Goal: Task Accomplishment & Management: Manage account settings

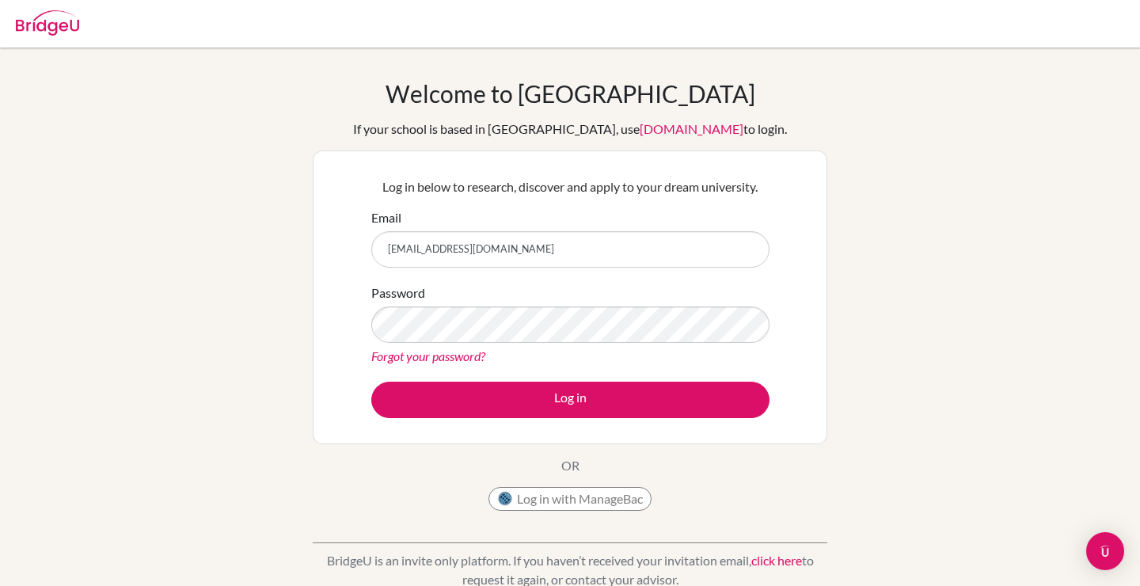
type input "26c_irmuun.n@mongolaspiration.edu.mn"
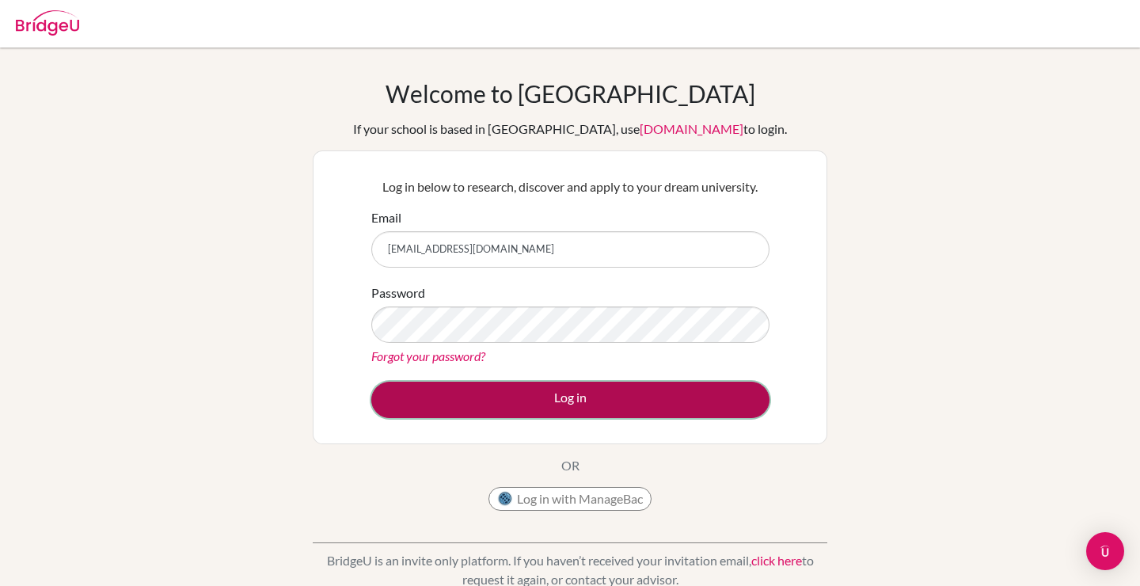
click at [528, 413] on button "Log in" at bounding box center [570, 400] width 398 height 36
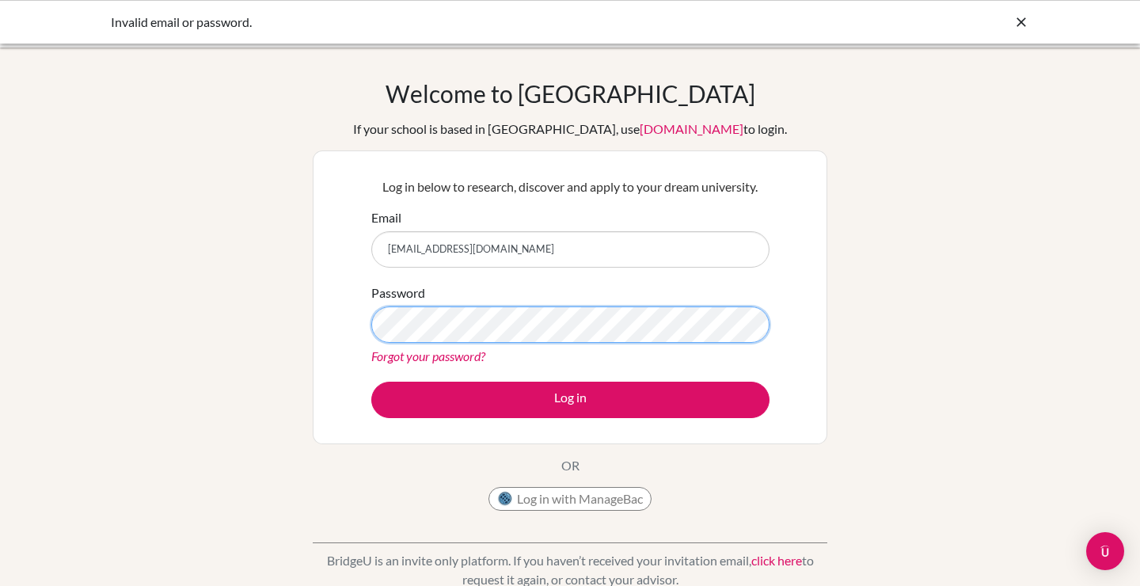
click at [371, 382] on button "Log in" at bounding box center [570, 400] width 398 height 36
click at [1010, 21] on div "Invalid email or password." at bounding box center [570, 22] width 918 height 19
click at [1022, 19] on icon at bounding box center [1021, 22] width 16 height 16
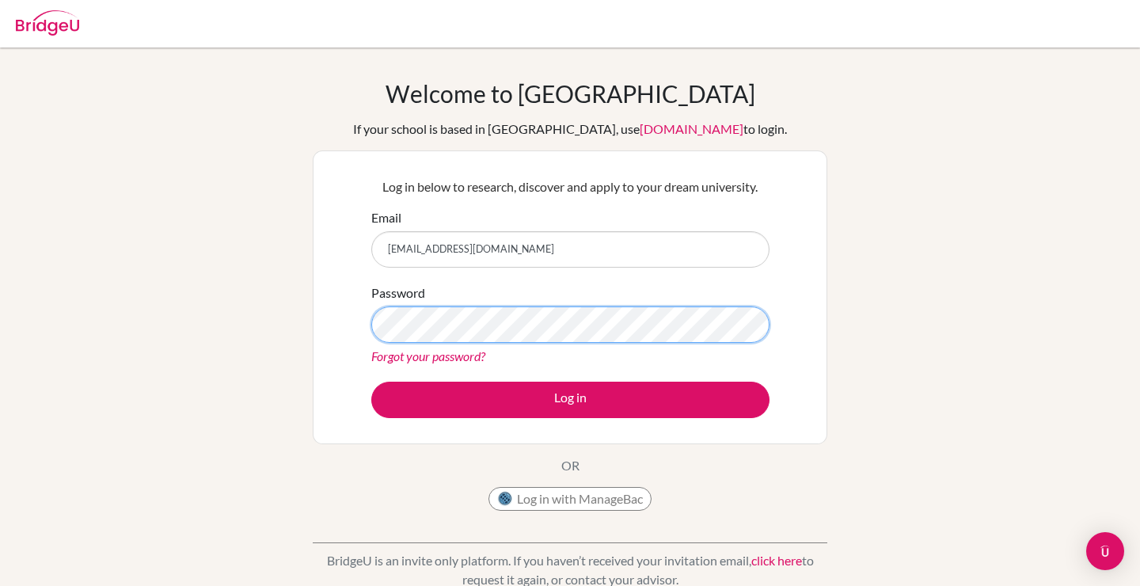
click at [371, 382] on button "Log in" at bounding box center [570, 400] width 398 height 36
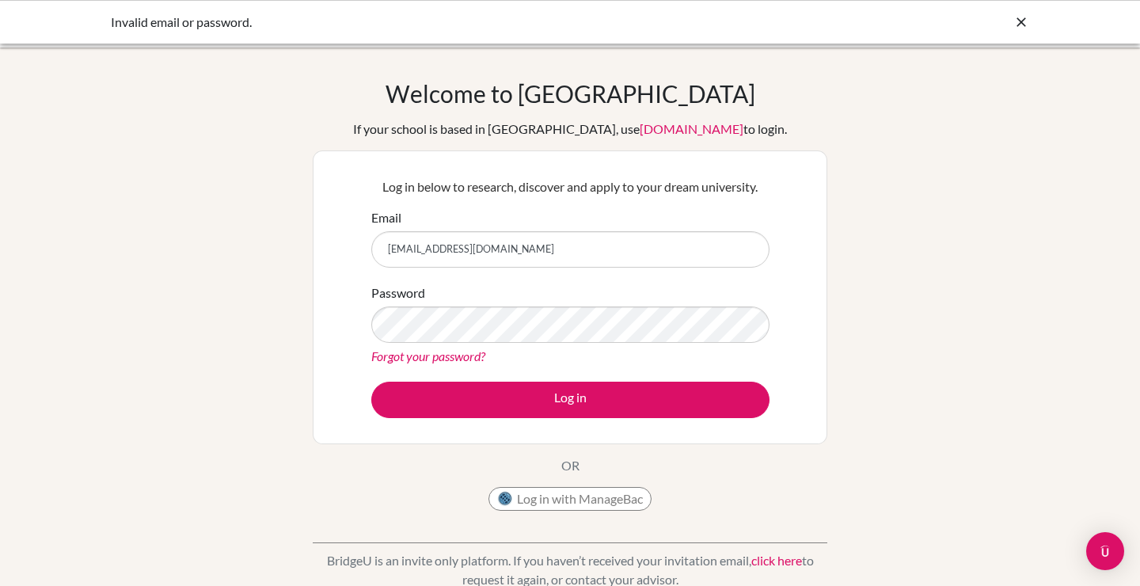
click at [1019, 25] on icon at bounding box center [1021, 22] width 16 height 16
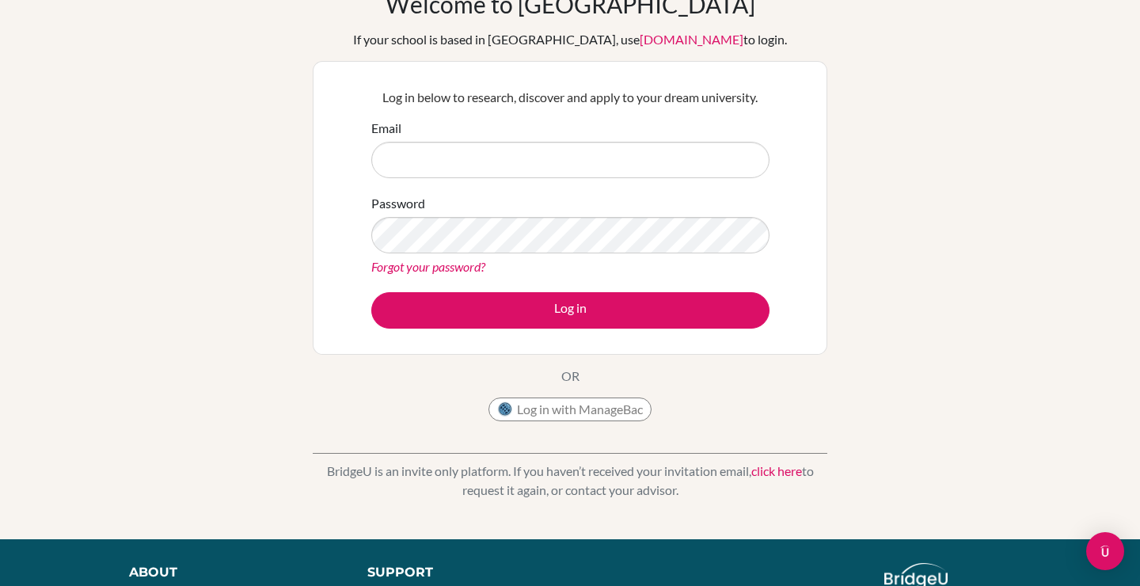
scroll to position [90, 0]
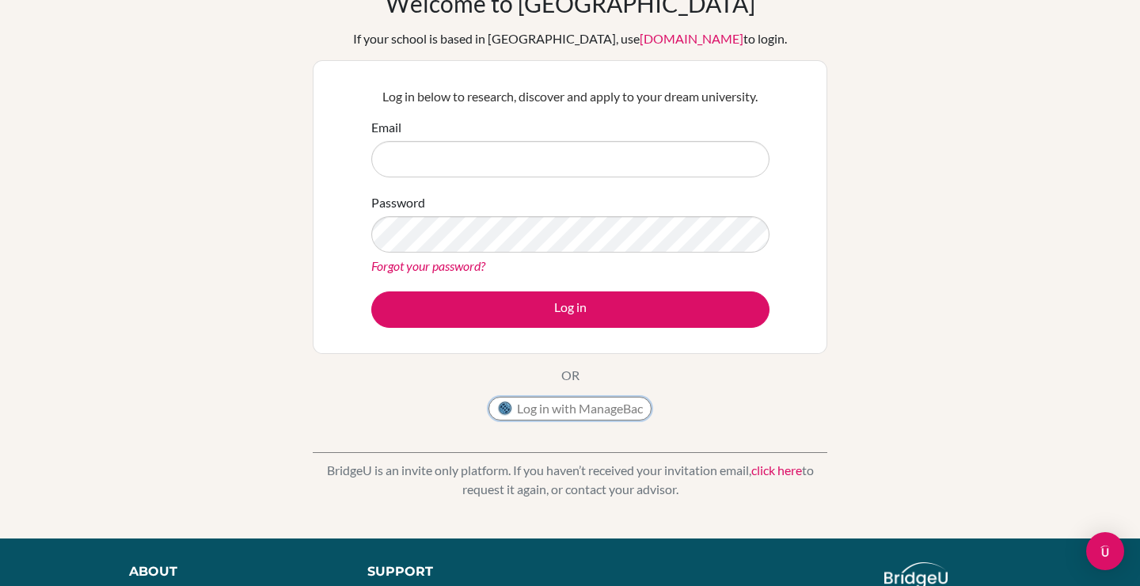
click at [572, 415] on button "Log in with ManageBac" at bounding box center [570, 409] width 163 height 24
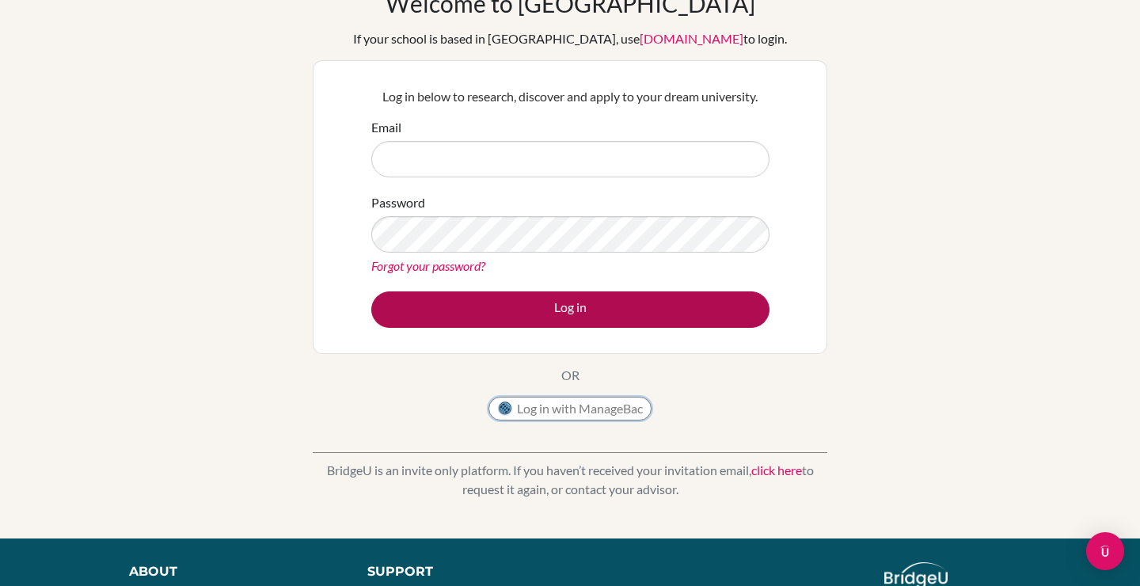
scroll to position [0, 0]
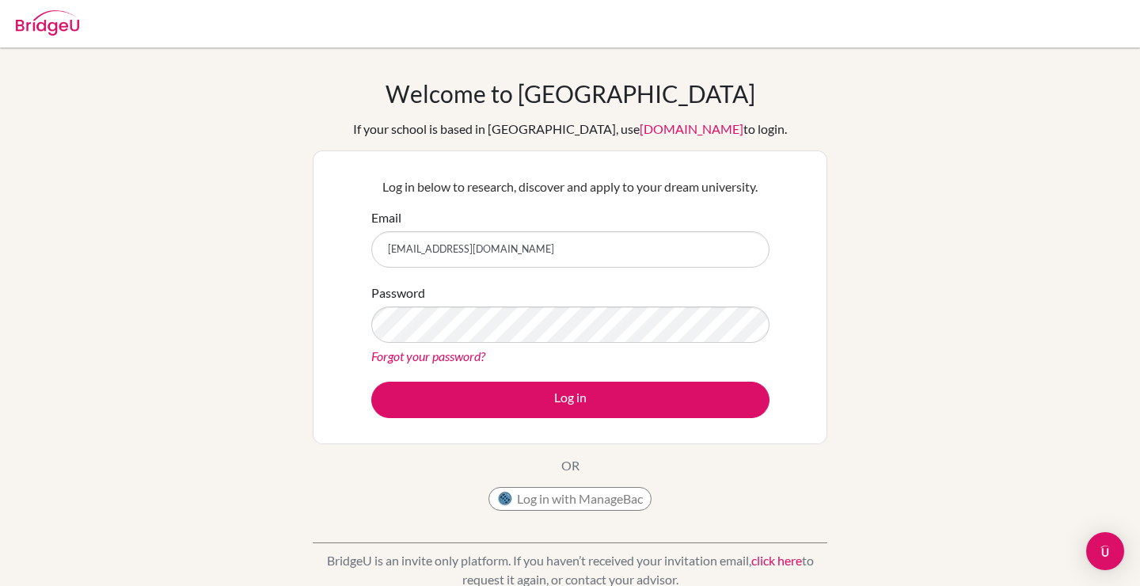
type input "[EMAIL_ADDRESS][DOMAIN_NAME]"
click at [371, 382] on button "Log in" at bounding box center [570, 400] width 398 height 36
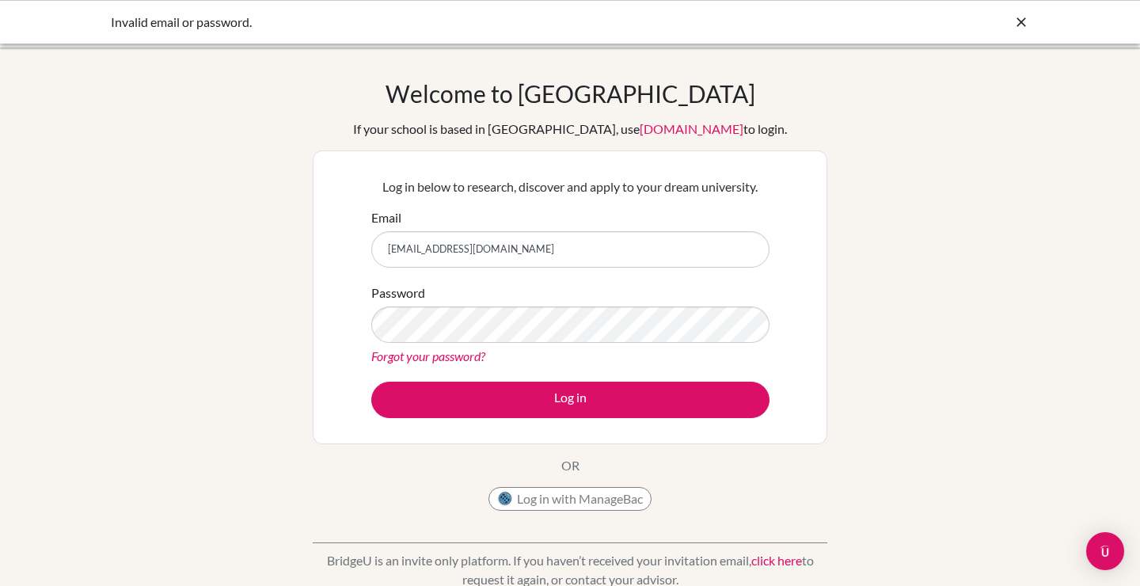
click at [1023, 28] on icon at bounding box center [1021, 22] width 16 height 16
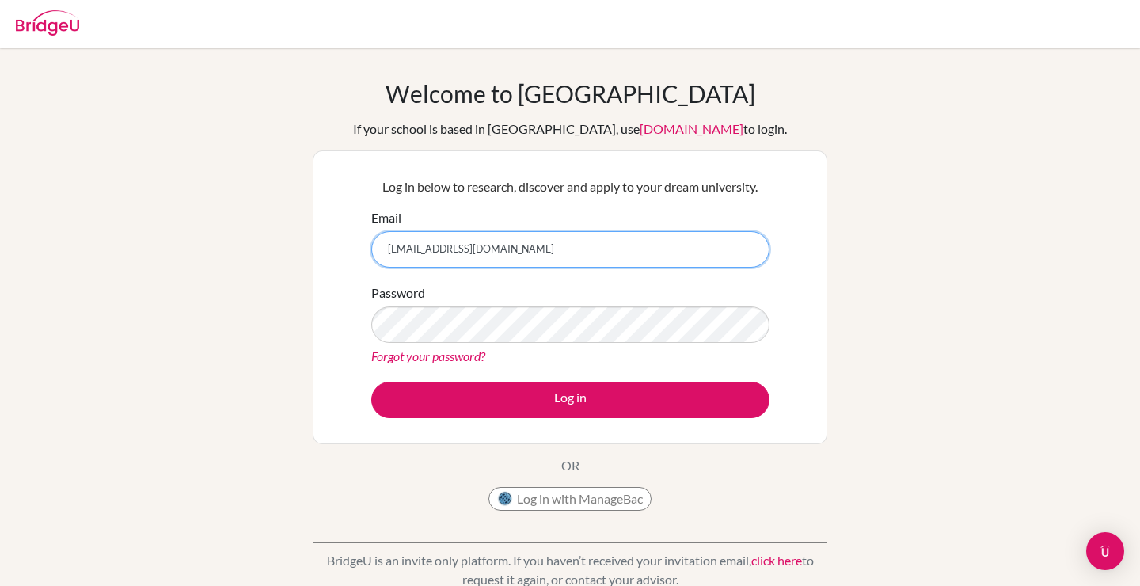
click at [516, 259] on input "[EMAIL_ADDRESS][DOMAIN_NAME]" at bounding box center [570, 249] width 398 height 36
click at [517, 255] on input "[EMAIL_ADDRESS][DOMAIN_NAME]" at bounding box center [570, 249] width 398 height 36
click at [517, 245] on input "[EMAIL_ADDRESS][DOMAIN_NAME]" at bounding box center [570, 249] width 398 height 36
type input "[EMAIL_ADDRESS][DOMAIN_NAME]"
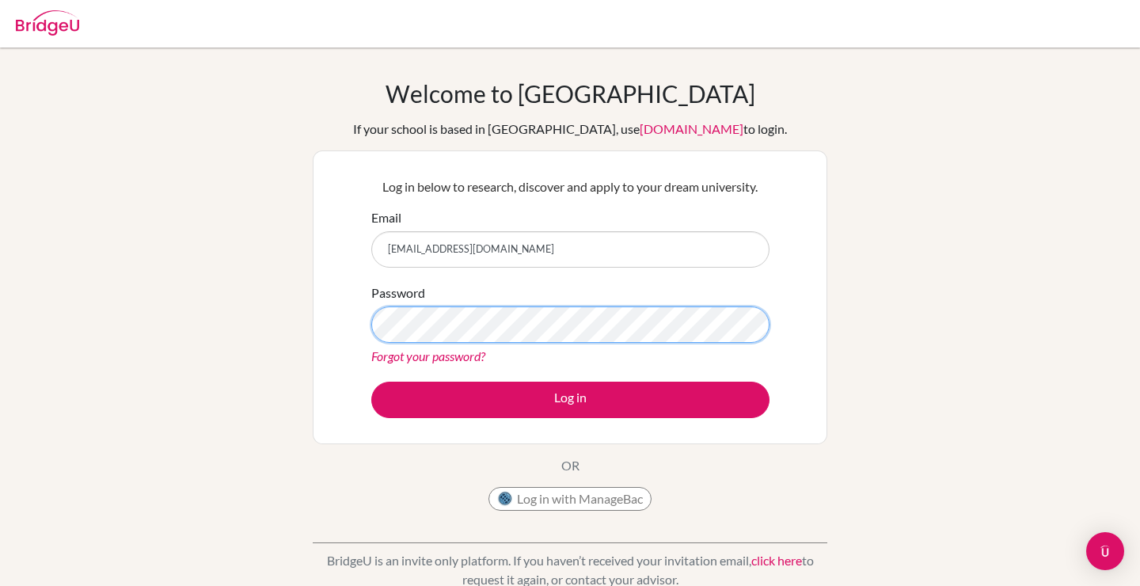
click at [371, 382] on button "Log in" at bounding box center [570, 400] width 398 height 36
